Goal: Check status: Check status

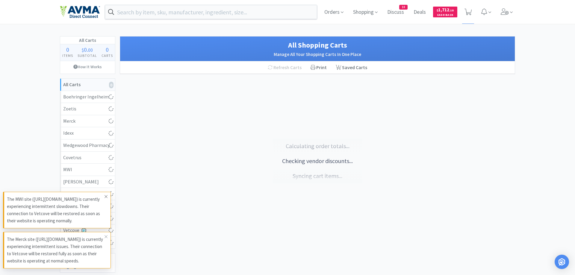
click at [103, 192] on span at bounding box center [106, 197] width 8 height 10
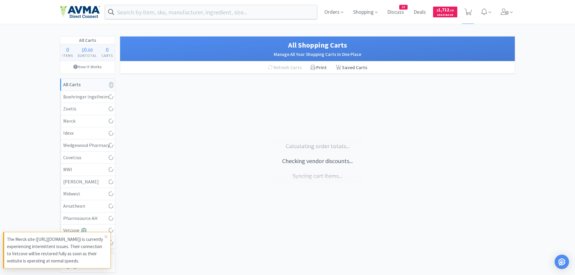
click at [106, 184] on div "[PERSON_NAME]" at bounding box center [87, 182] width 49 height 8
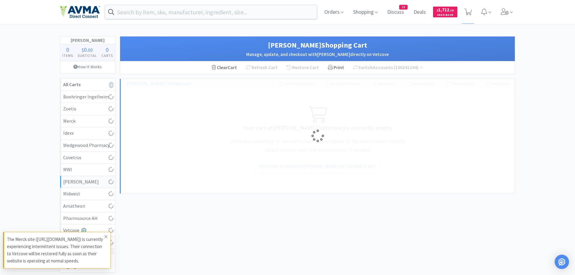
click at [106, 235] on icon at bounding box center [106, 237] width 4 height 5
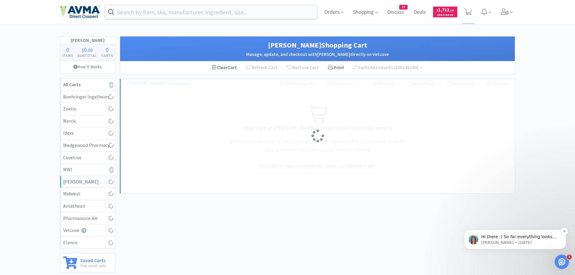
click at [514, 240] on div "Hi there :) So far everything looks normal with this order's fulfillment status…" at bounding box center [519, 237] width 79 height 8
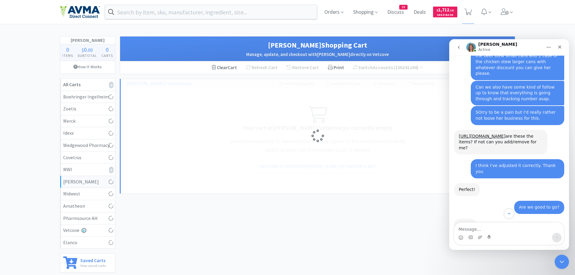
scroll to position [1286, 0]
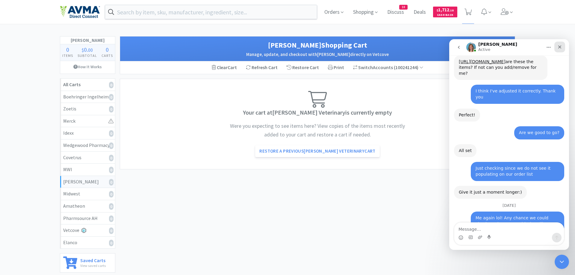
click at [559, 48] on icon "Close" at bounding box center [559, 47] width 3 height 3
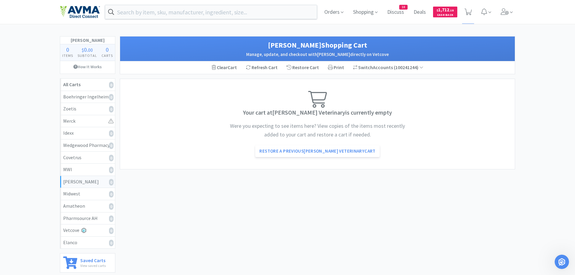
scroll to position [1286, 0]
click at [510, 8] on span at bounding box center [506, 12] width 17 height 24
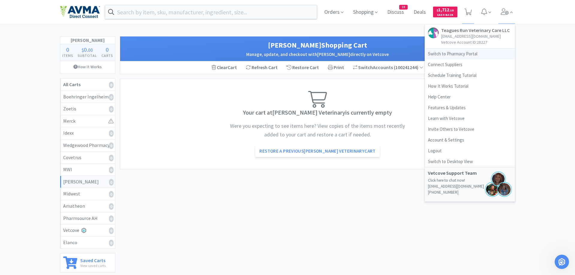
click at [440, 53] on link "Switch to Pharmacy Portal" at bounding box center [470, 54] width 90 height 11
